Goal: Task Accomplishment & Management: Manage account settings

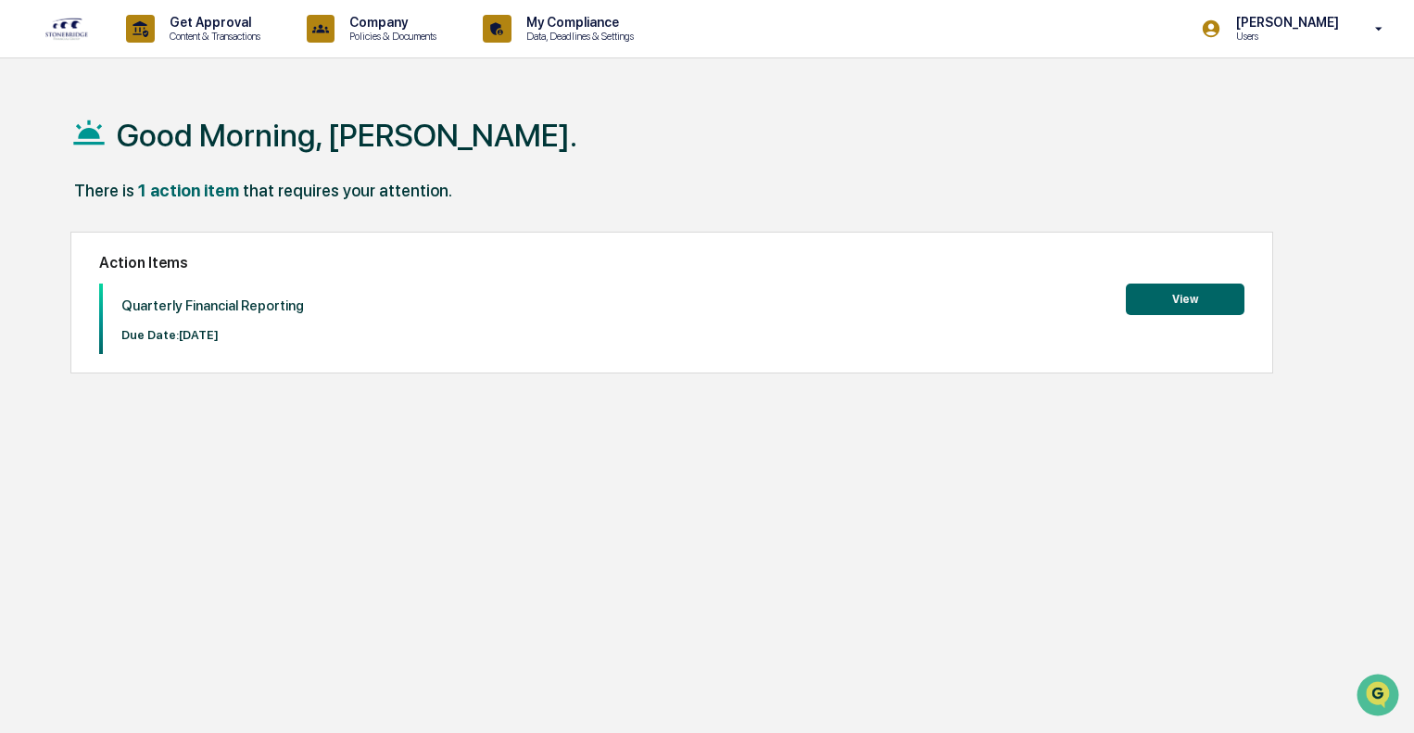
click at [1204, 298] on button "View" at bounding box center [1185, 300] width 119 height 32
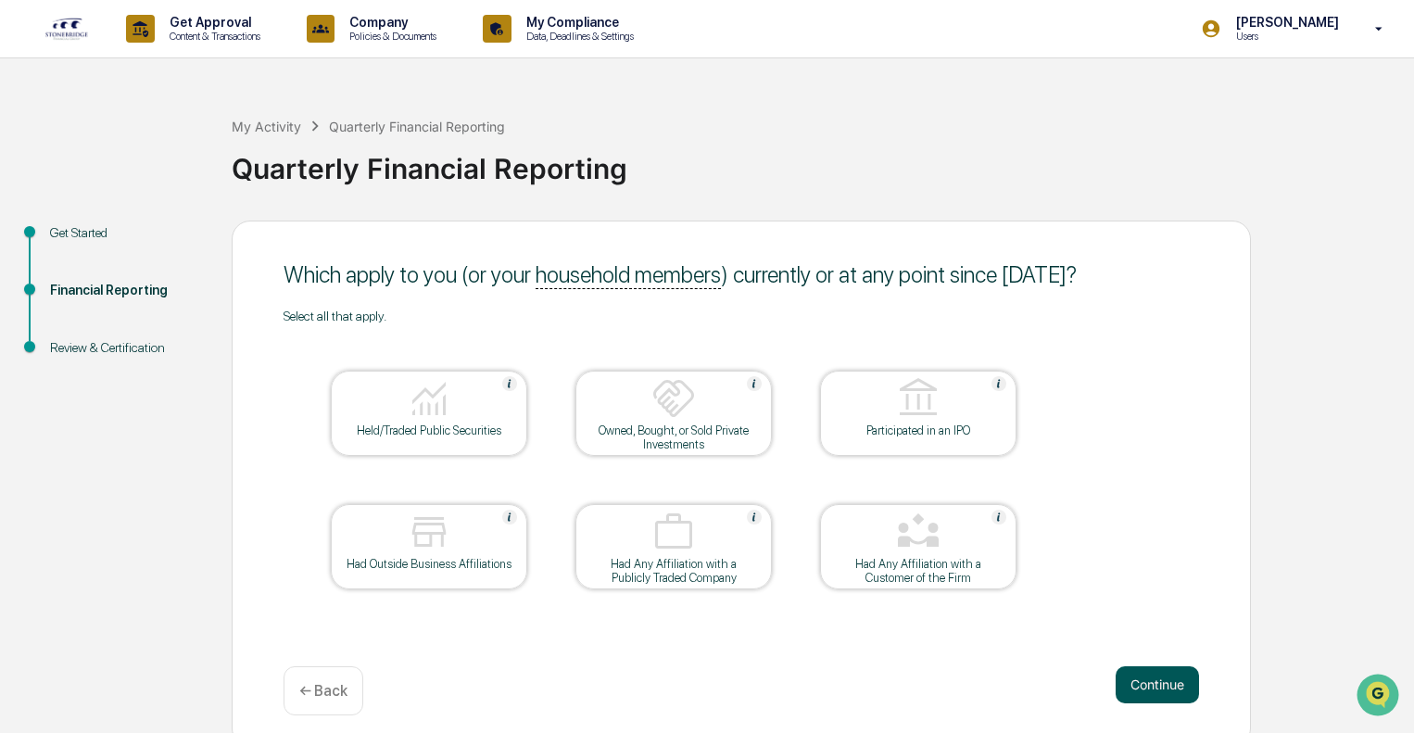
click at [1159, 680] on button "Continue" at bounding box center [1157, 684] width 83 height 37
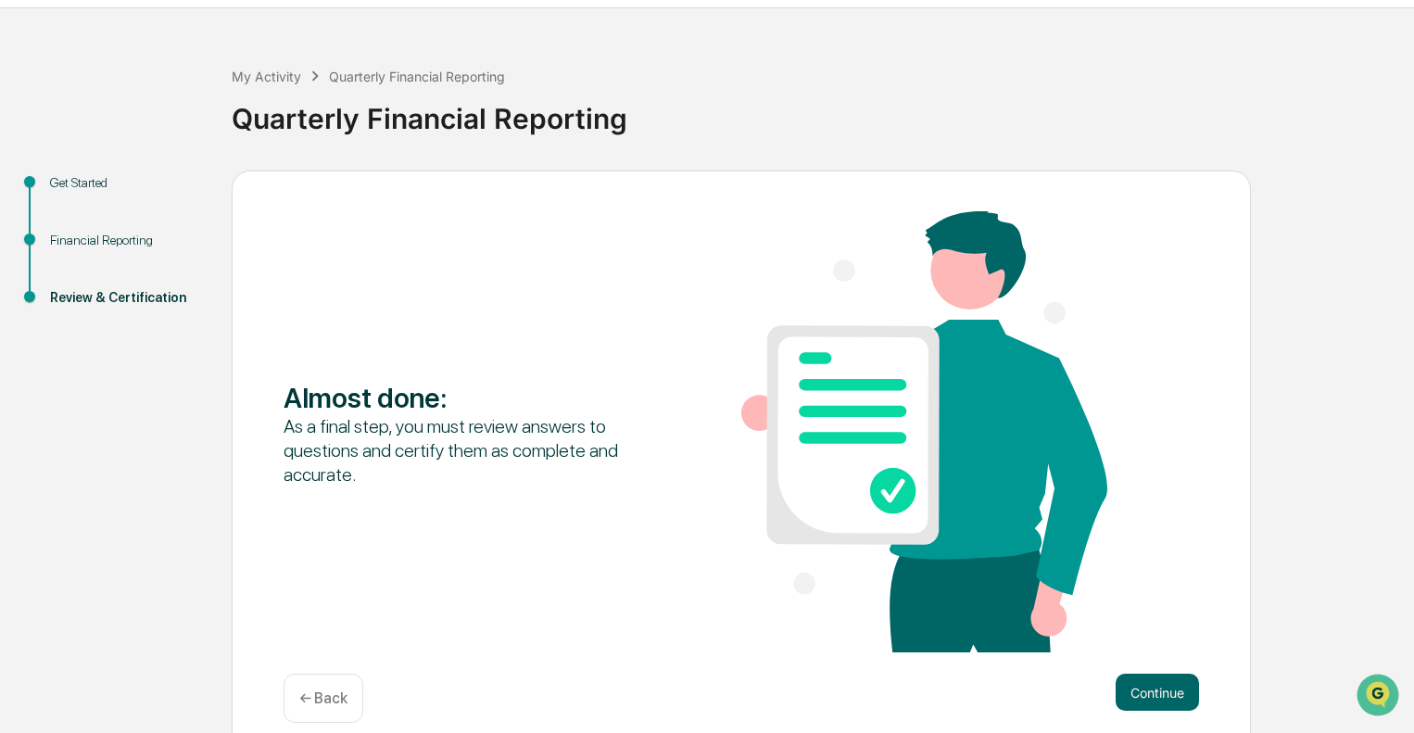
scroll to position [72, 0]
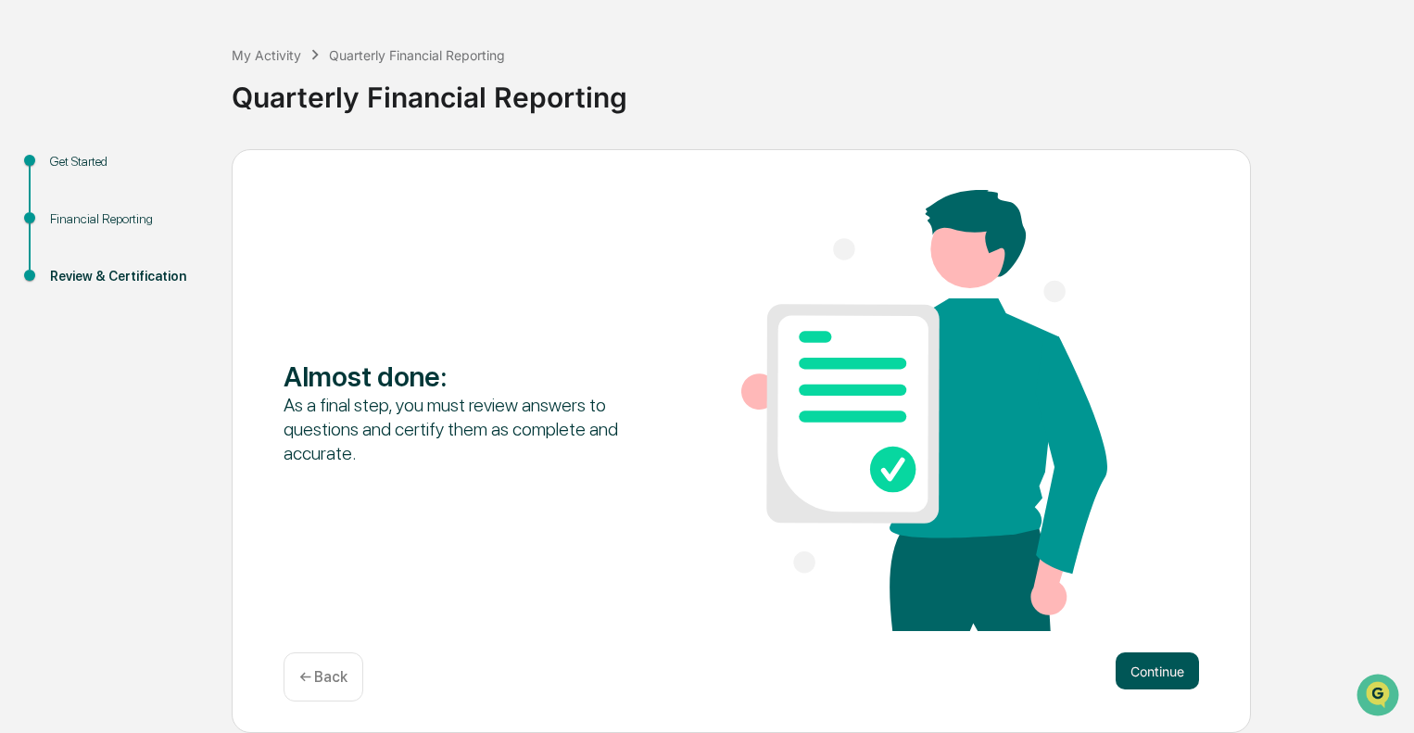
click at [1138, 672] on button "Continue" at bounding box center [1157, 670] width 83 height 37
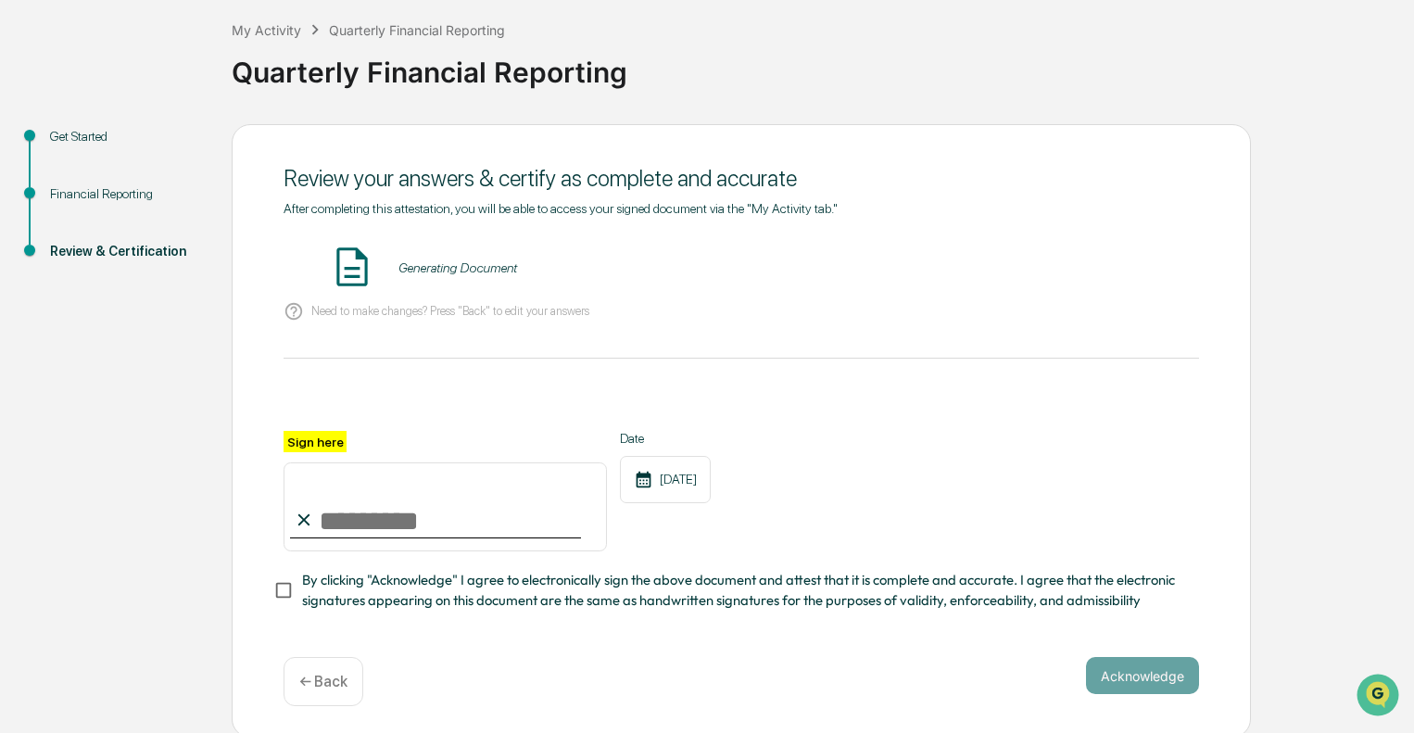
scroll to position [109, 0]
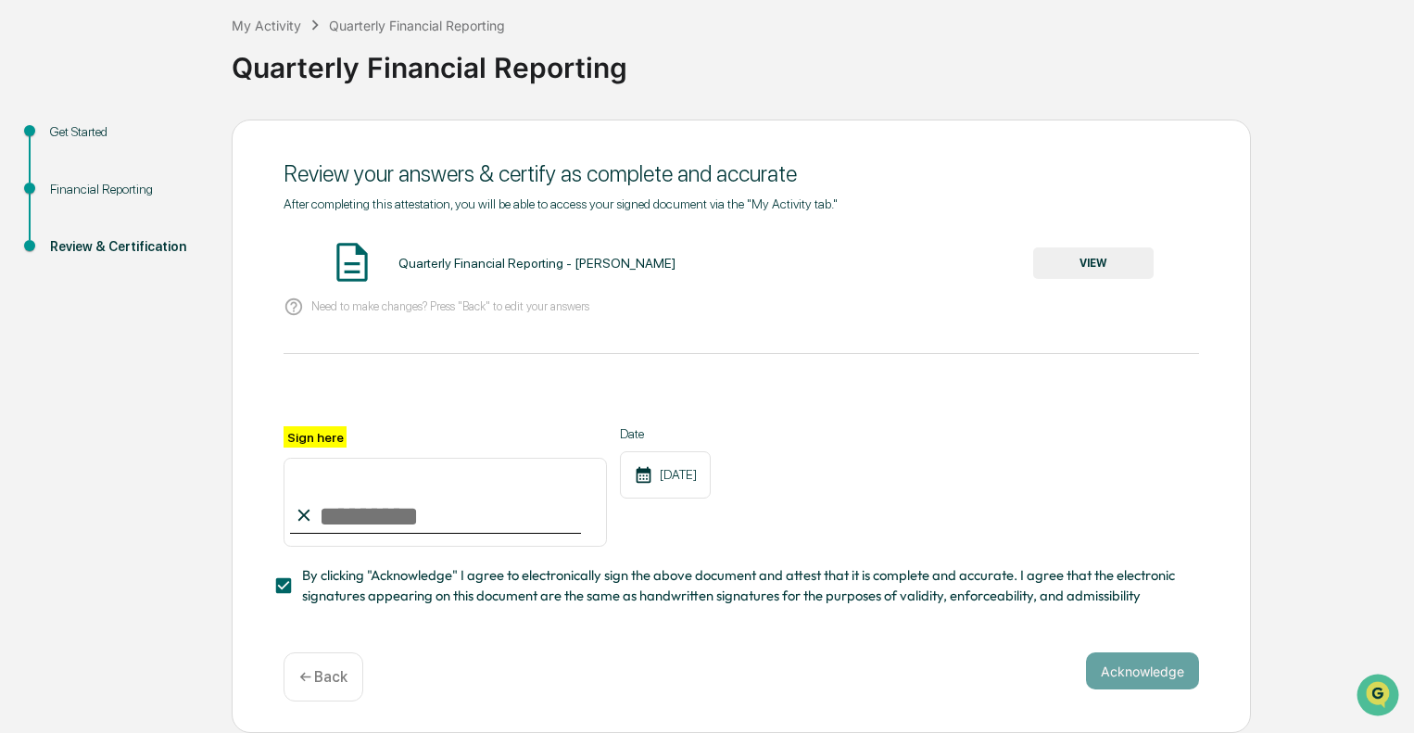
click at [357, 499] on input "Sign here" at bounding box center [445, 502] width 323 height 89
type input "**********"
click at [765, 607] on div "**********" at bounding box center [741, 415] width 915 height 438
click at [1161, 684] on button "Acknowledge" at bounding box center [1142, 670] width 113 height 37
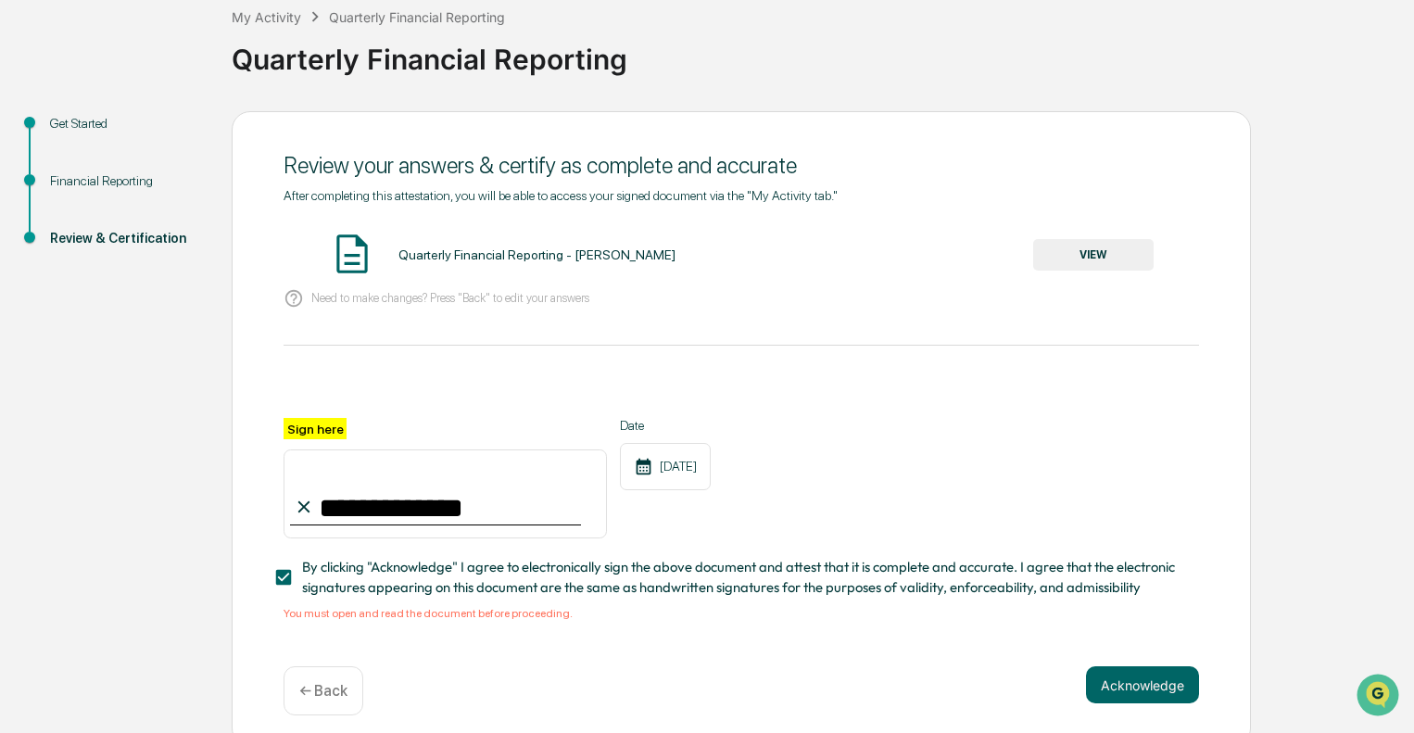
click at [1089, 246] on button "VIEW" at bounding box center [1093, 255] width 120 height 32
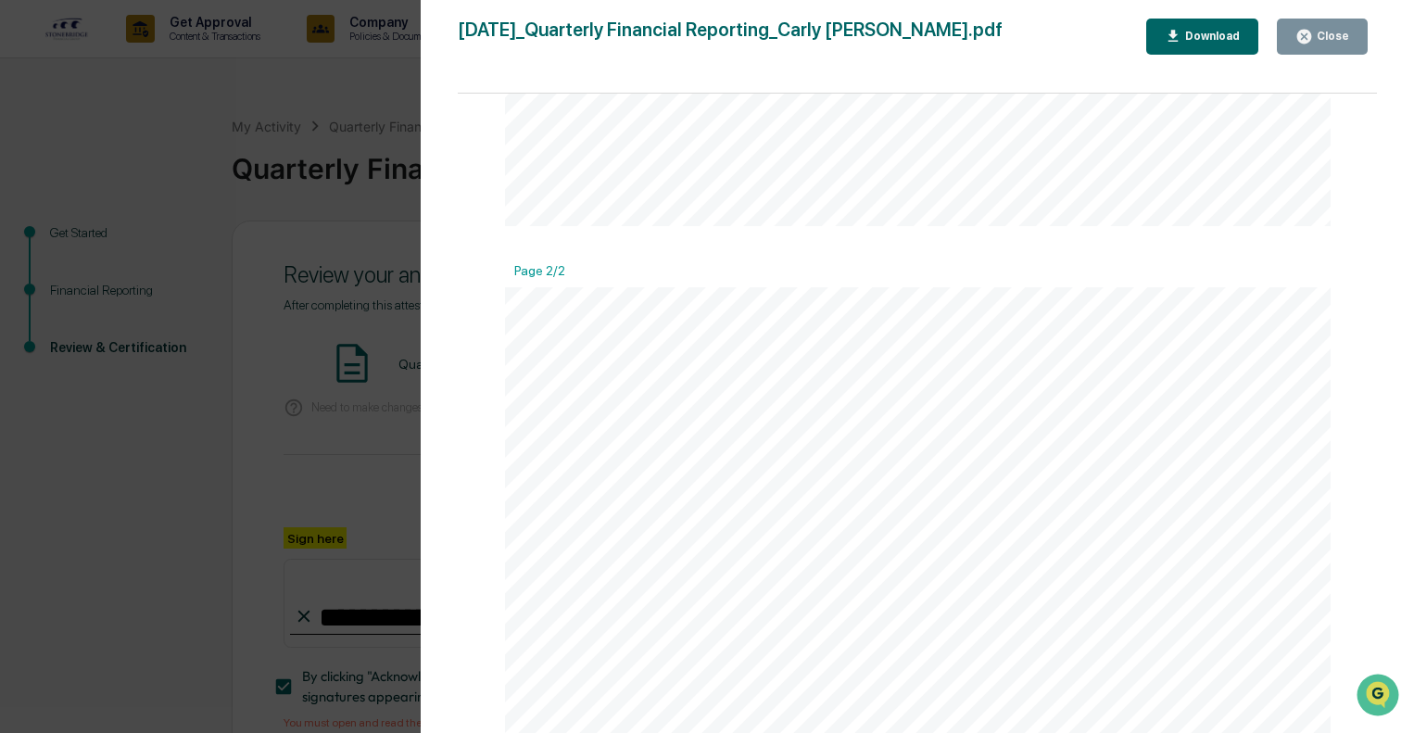
scroll to position [1061, 0]
click at [1330, 34] on div "Close" at bounding box center [1331, 36] width 36 height 13
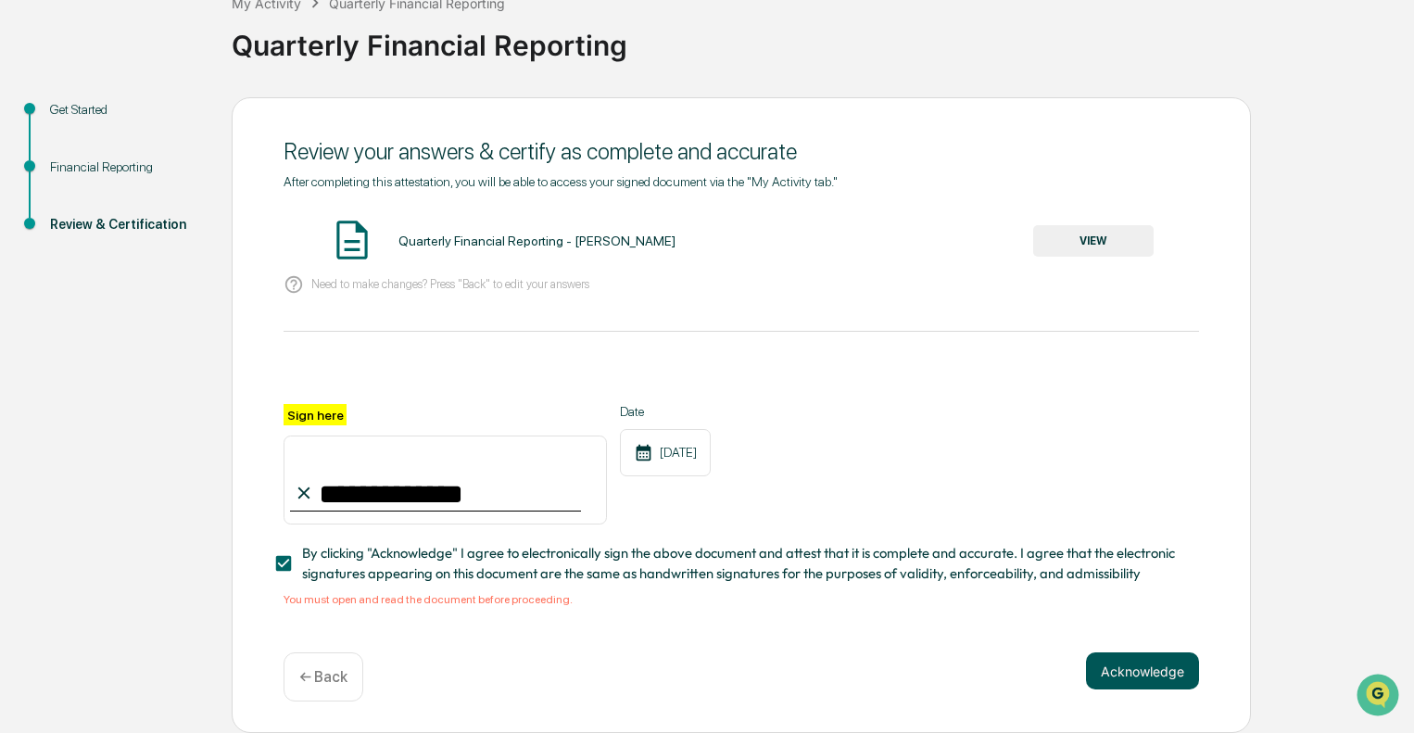
click at [1152, 680] on button "Acknowledge" at bounding box center [1142, 670] width 113 height 37
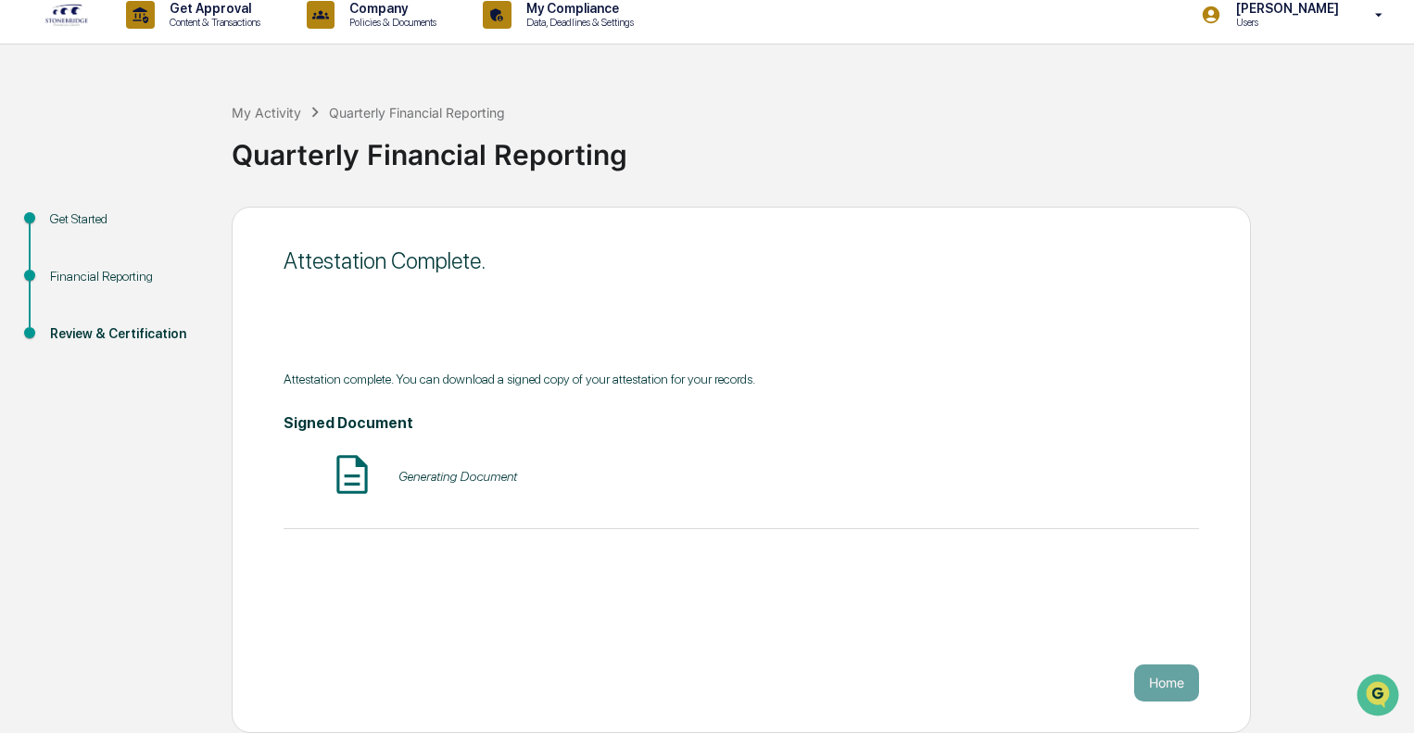
click at [86, 212] on div "Get Started" at bounding box center [126, 218] width 152 height 19
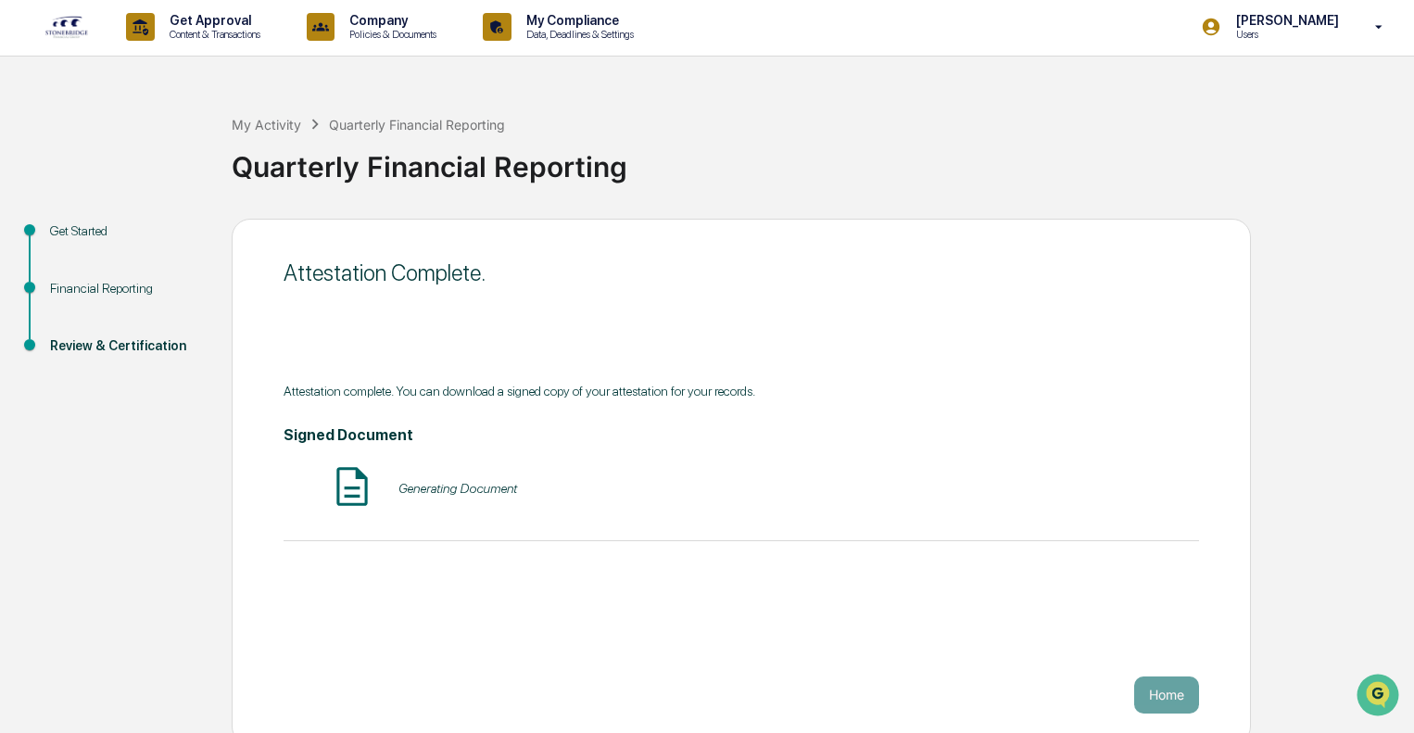
scroll to position [0, 0]
click at [68, 34] on img at bounding box center [66, 29] width 44 height 24
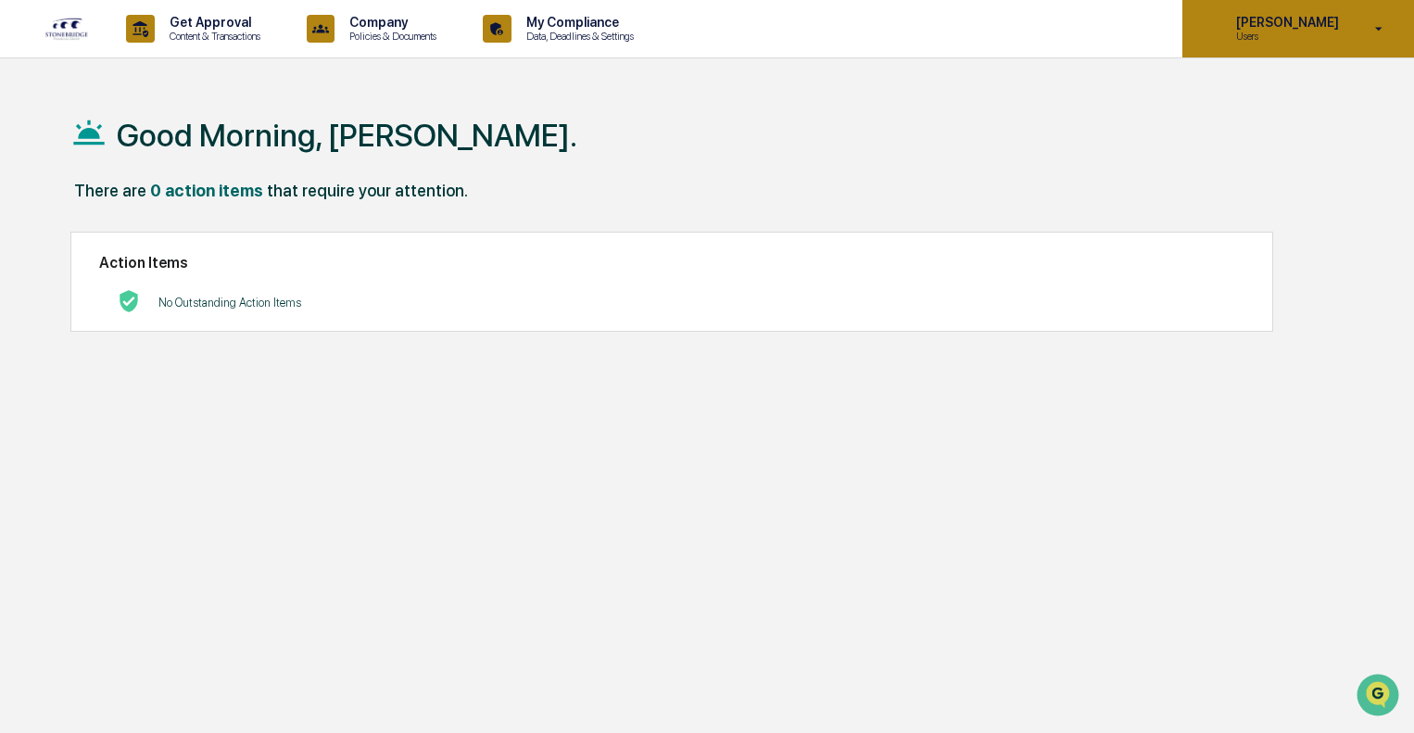
click at [1383, 32] on icon at bounding box center [1379, 29] width 32 height 18
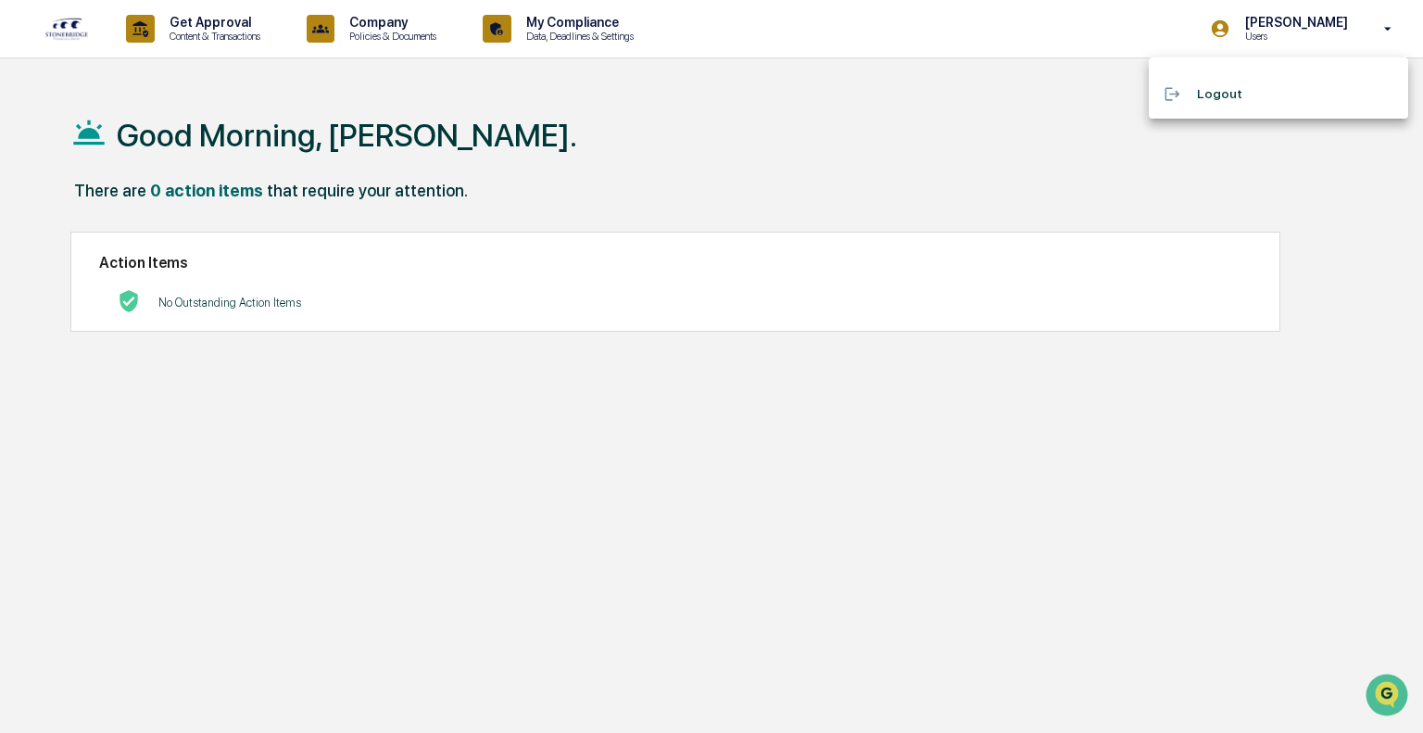
click at [489, 46] on div at bounding box center [711, 366] width 1423 height 733
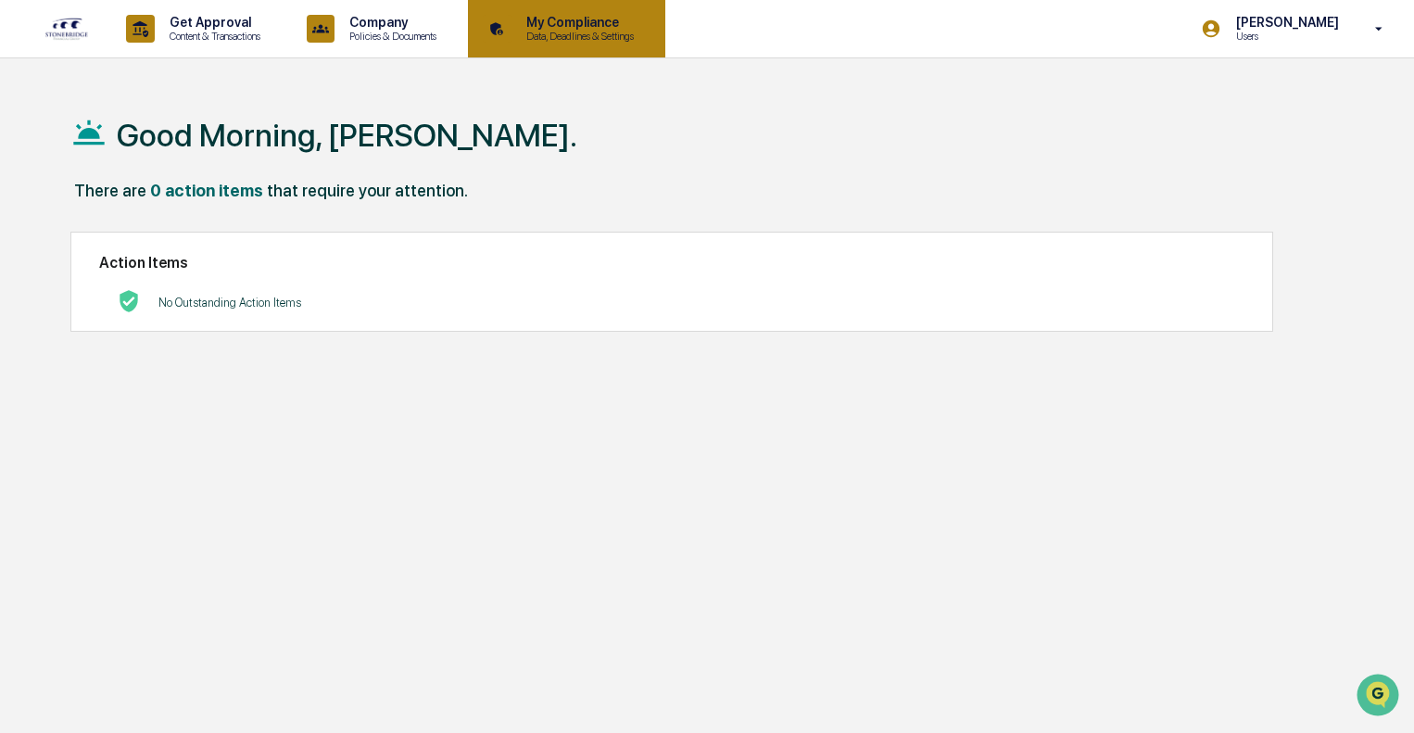
click at [599, 29] on p "My Compliance" at bounding box center [577, 22] width 132 height 15
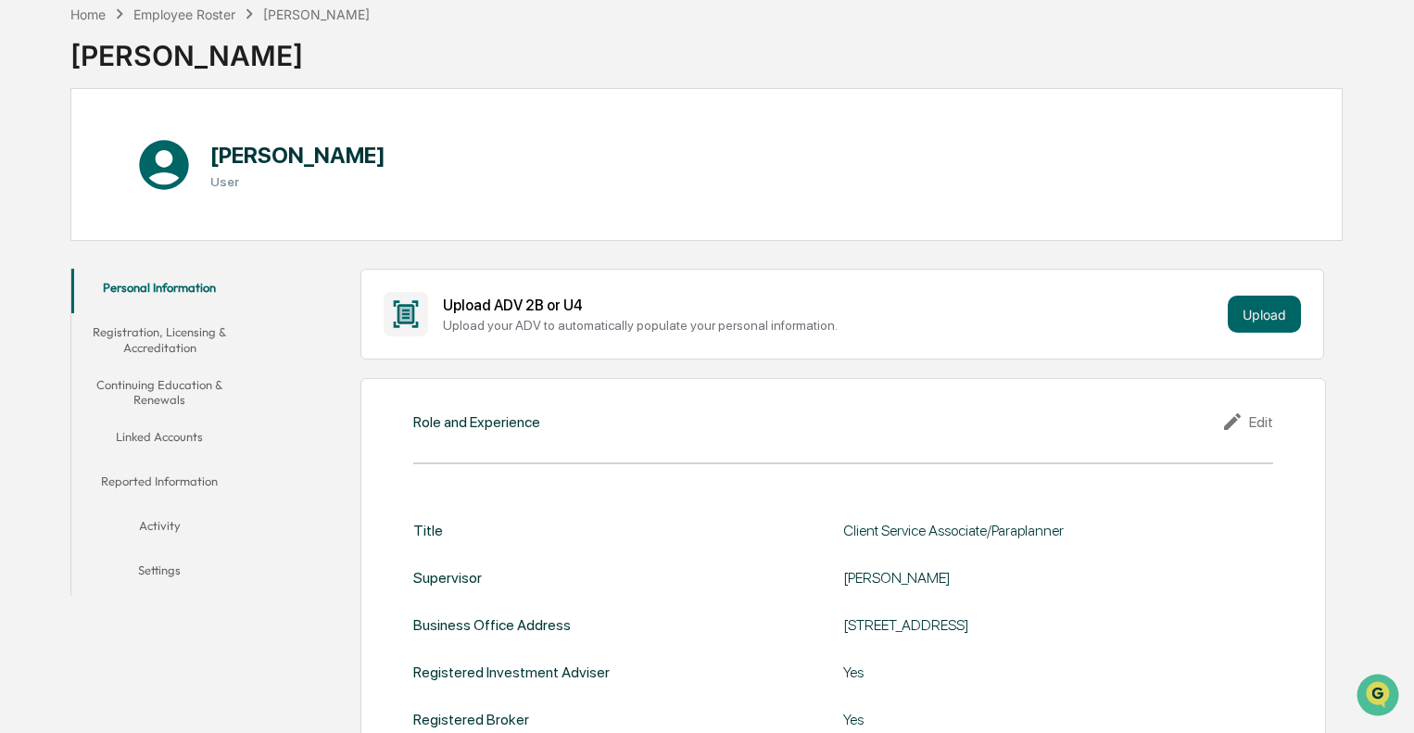
click at [186, 438] on button "Linked Accounts" at bounding box center [159, 440] width 177 height 44
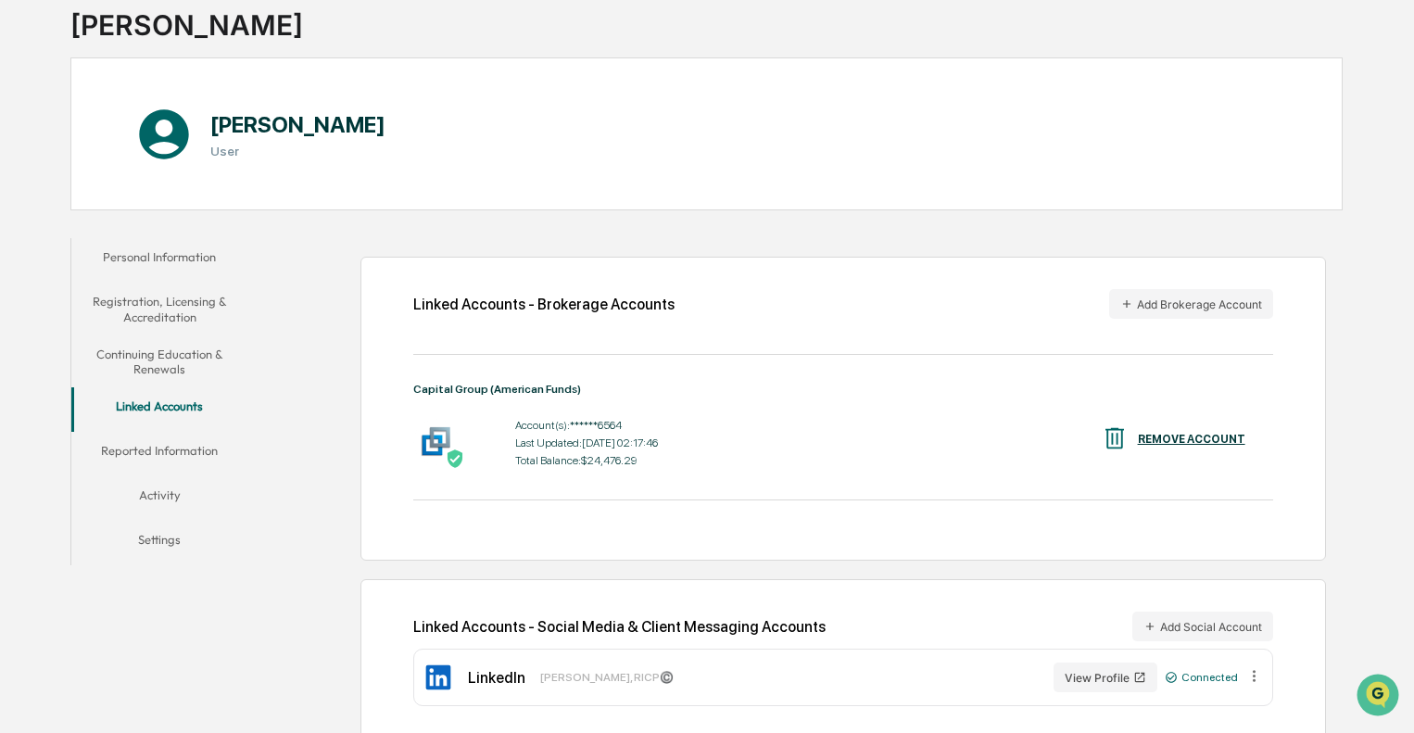
scroll to position [140, 0]
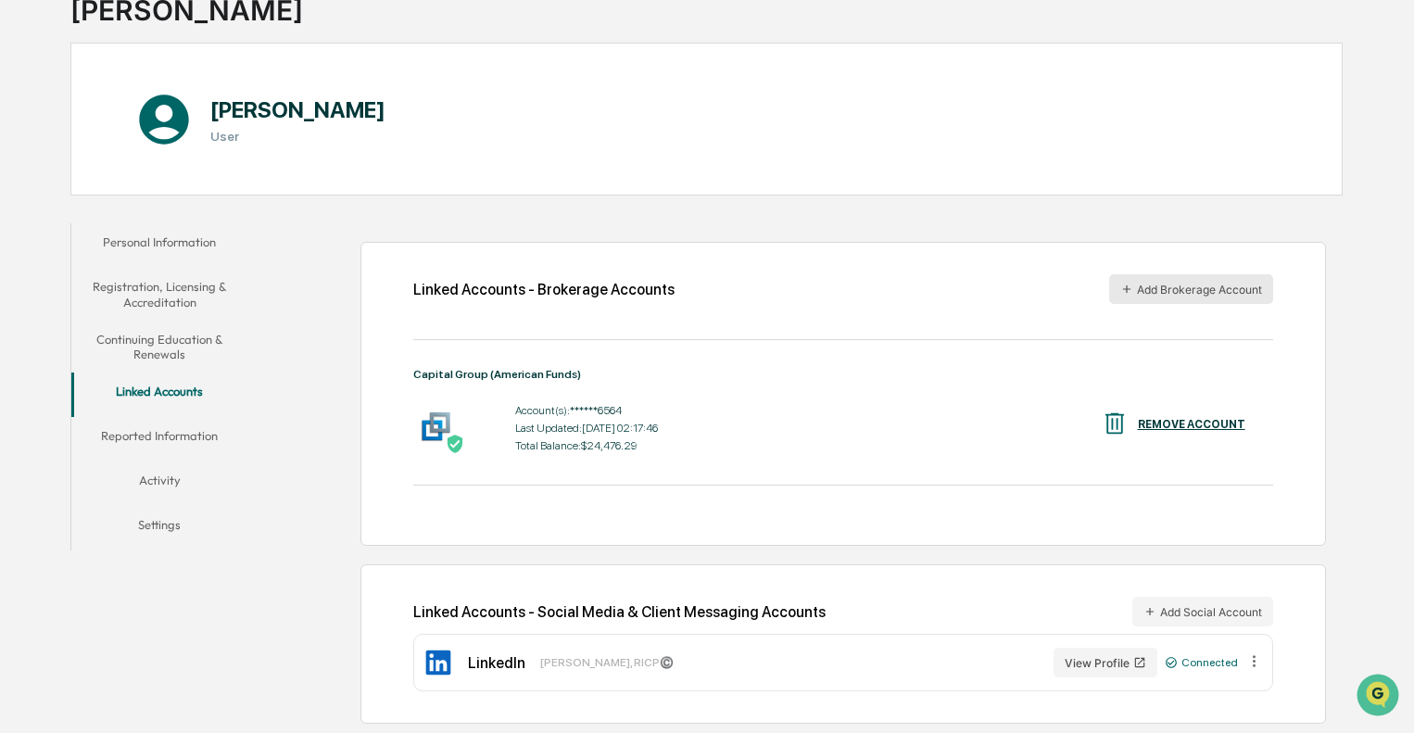
click at [1122, 283] on icon "button" at bounding box center [1126, 289] width 13 height 13
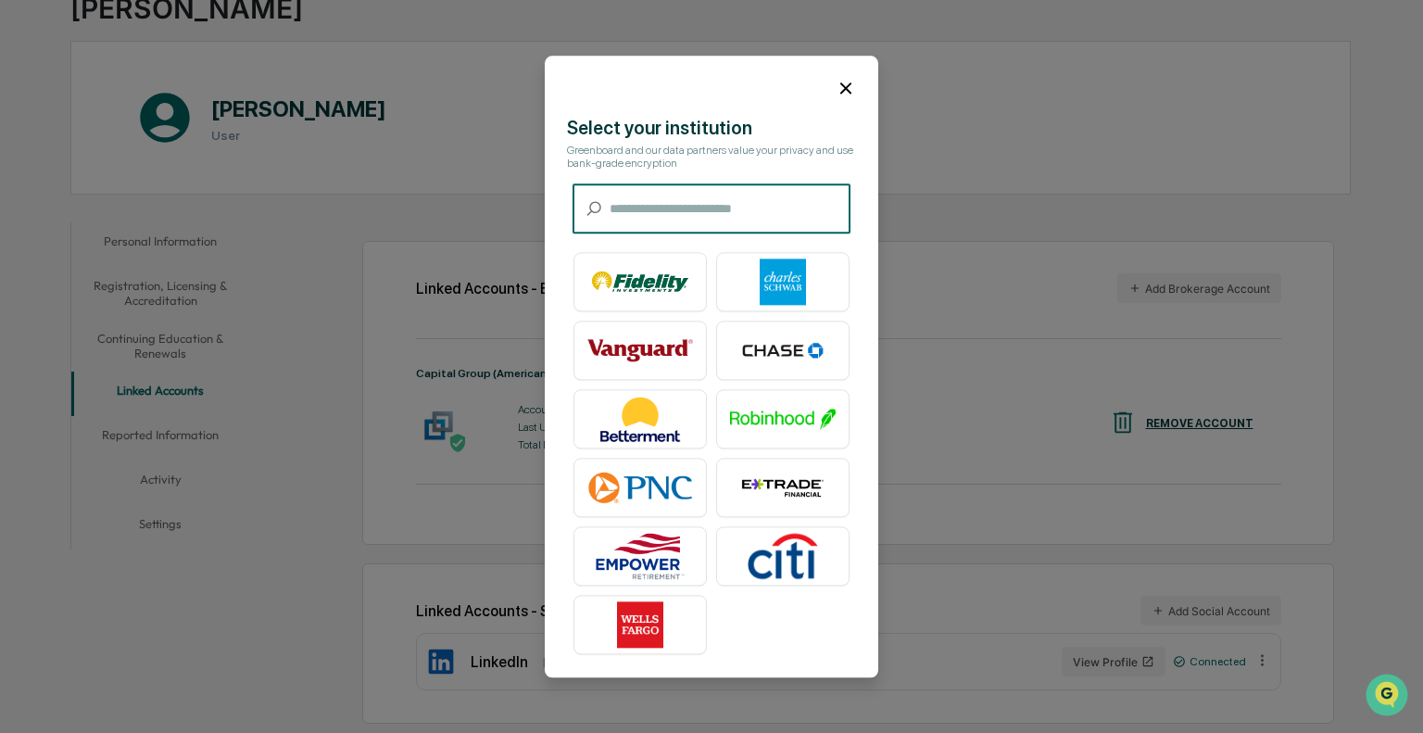
click at [836, 78] on icon at bounding box center [846, 88] width 20 height 20
